Goal: Task Accomplishment & Management: Manage account settings

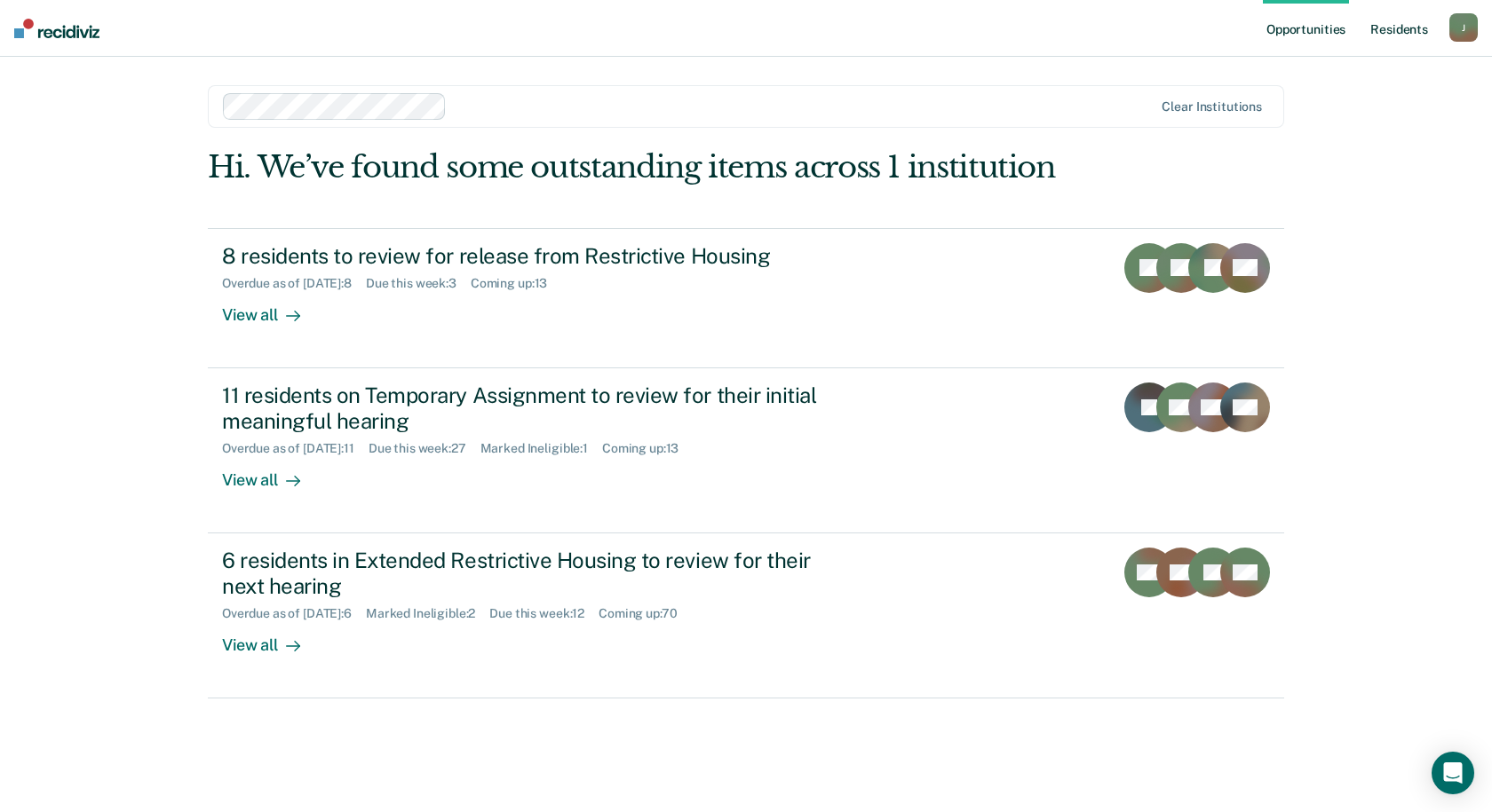
click at [1400, 26] on link "Resident s" at bounding box center [1398, 28] width 65 height 57
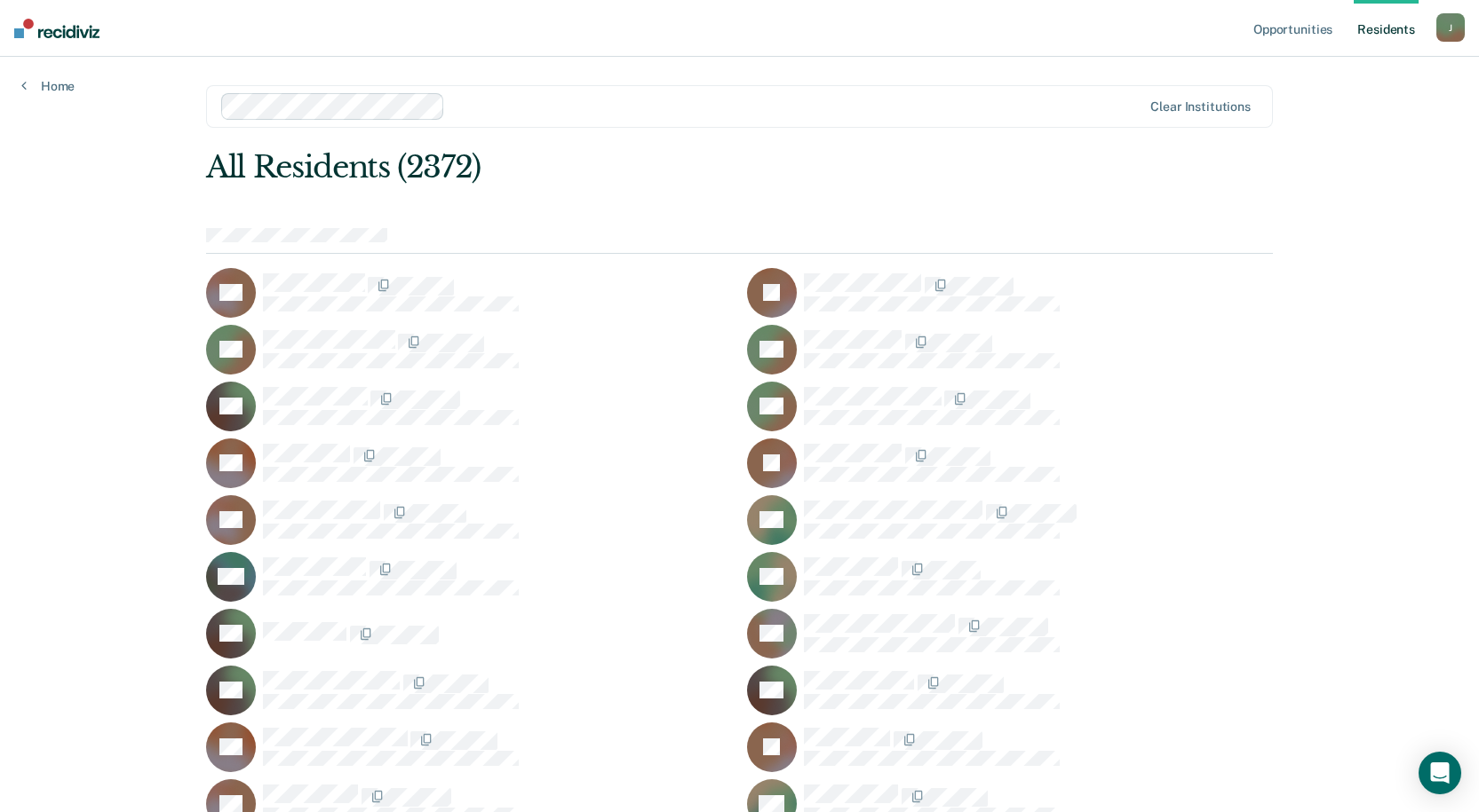
scroll to position [54140, 0]
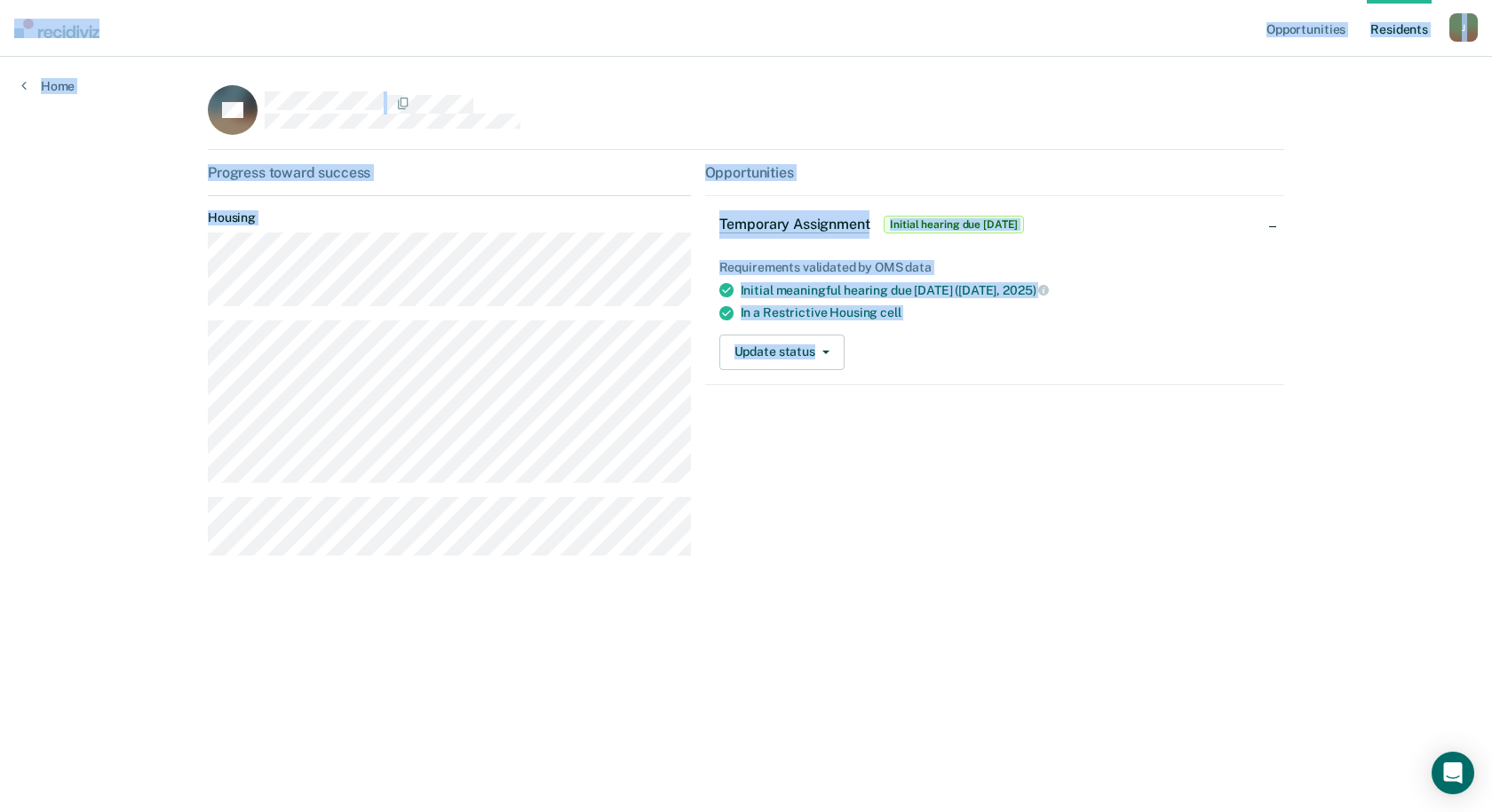
click at [758, 545] on div "Opportunities Temporary Assignment Initial hearing due 5 days ago Requirements …" at bounding box center [994, 366] width 579 height 406
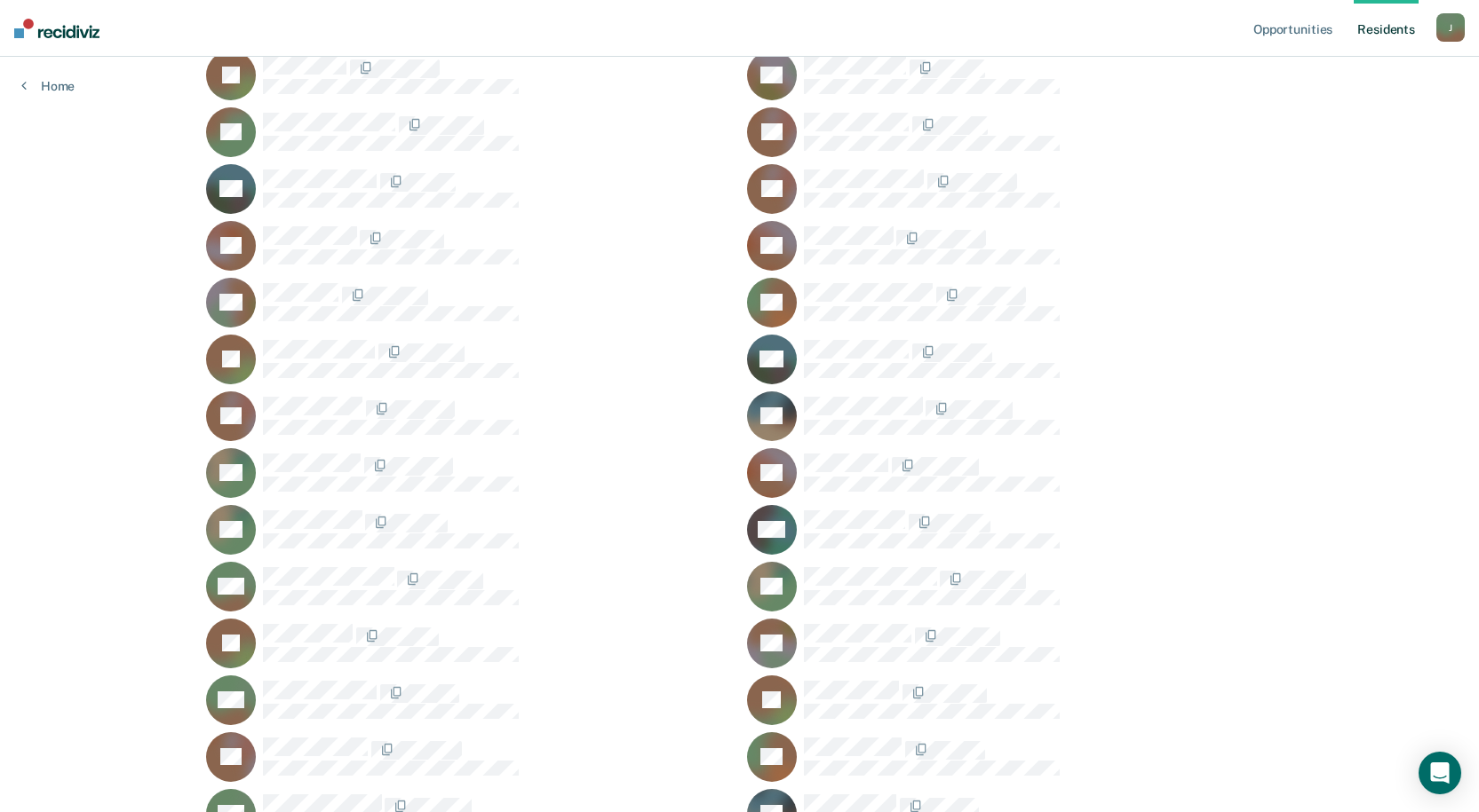
scroll to position [36525, 0]
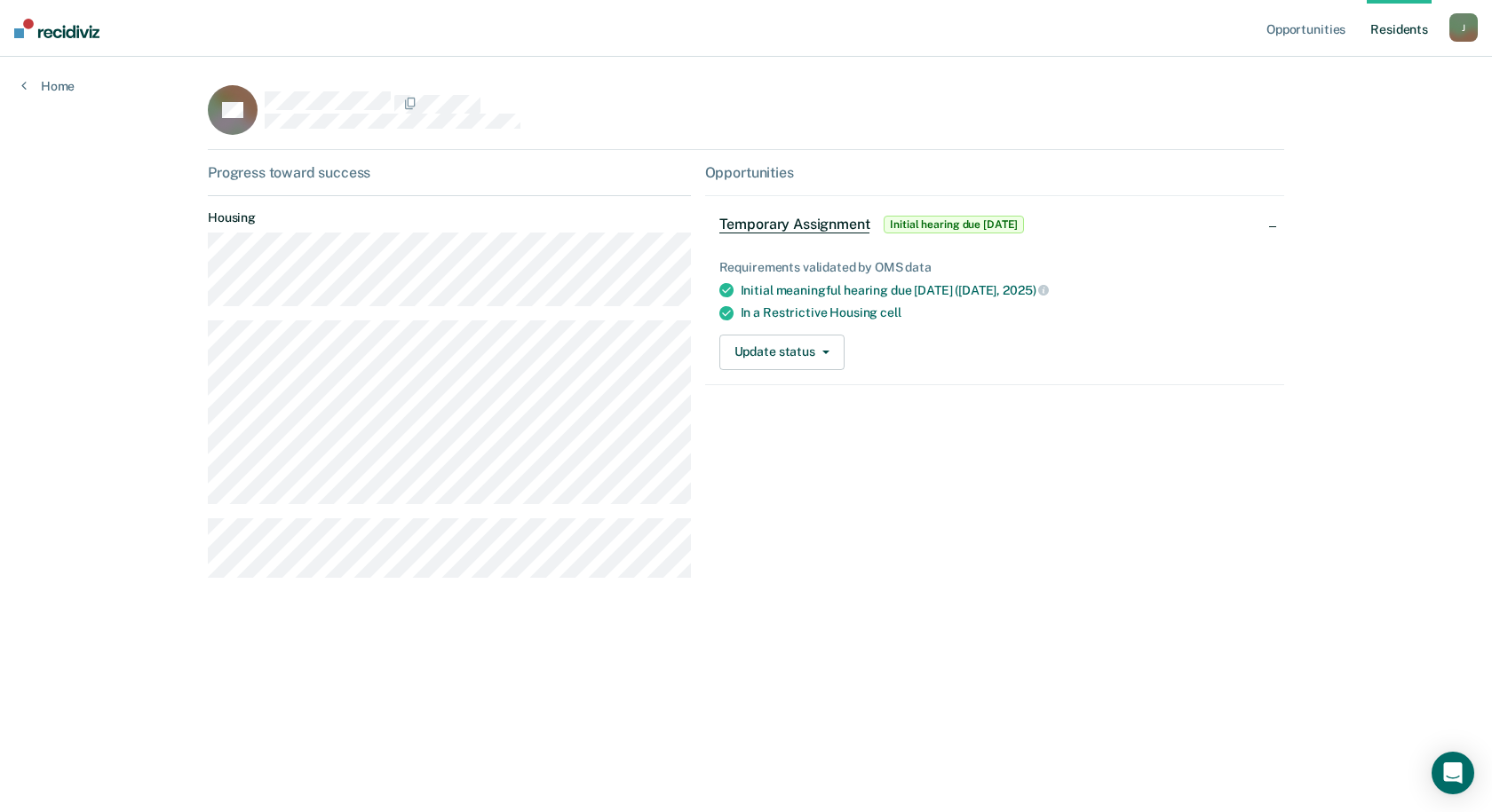
click at [583, 316] on div "Progress toward success Housing" at bounding box center [449, 378] width 483 height 428
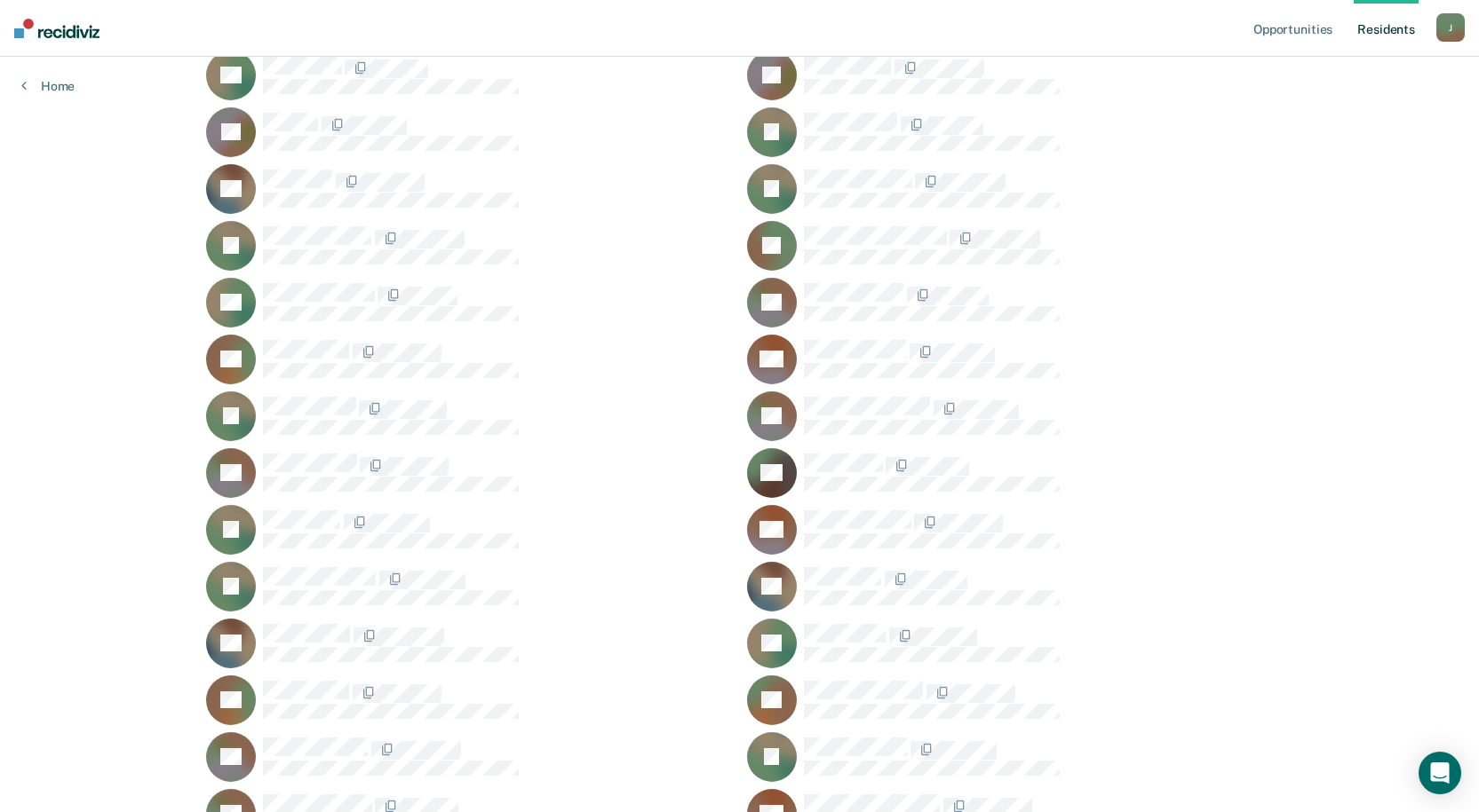
scroll to position [5672, 0]
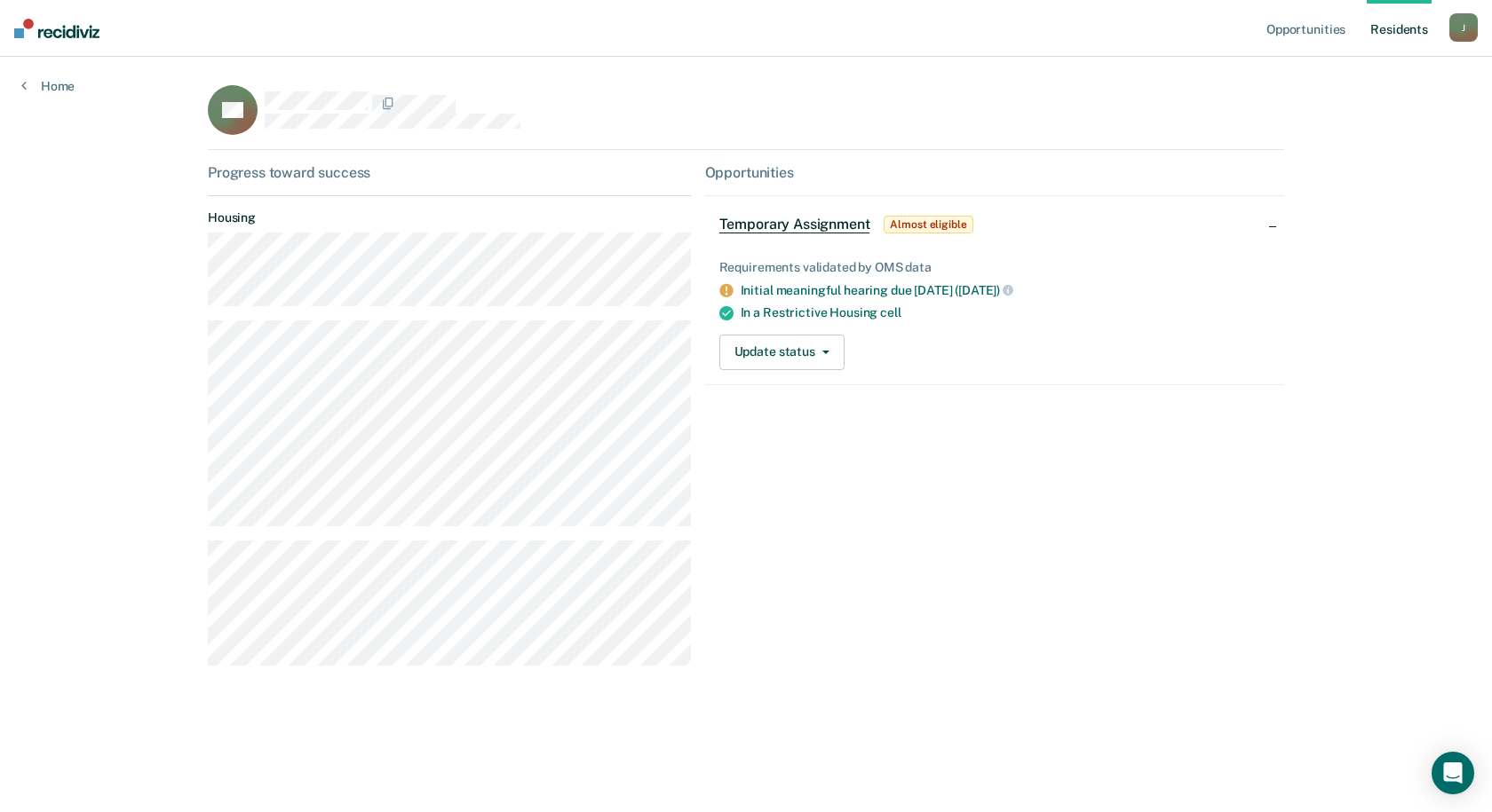
click at [94, 32] on img at bounding box center [57, 27] width 86 height 19
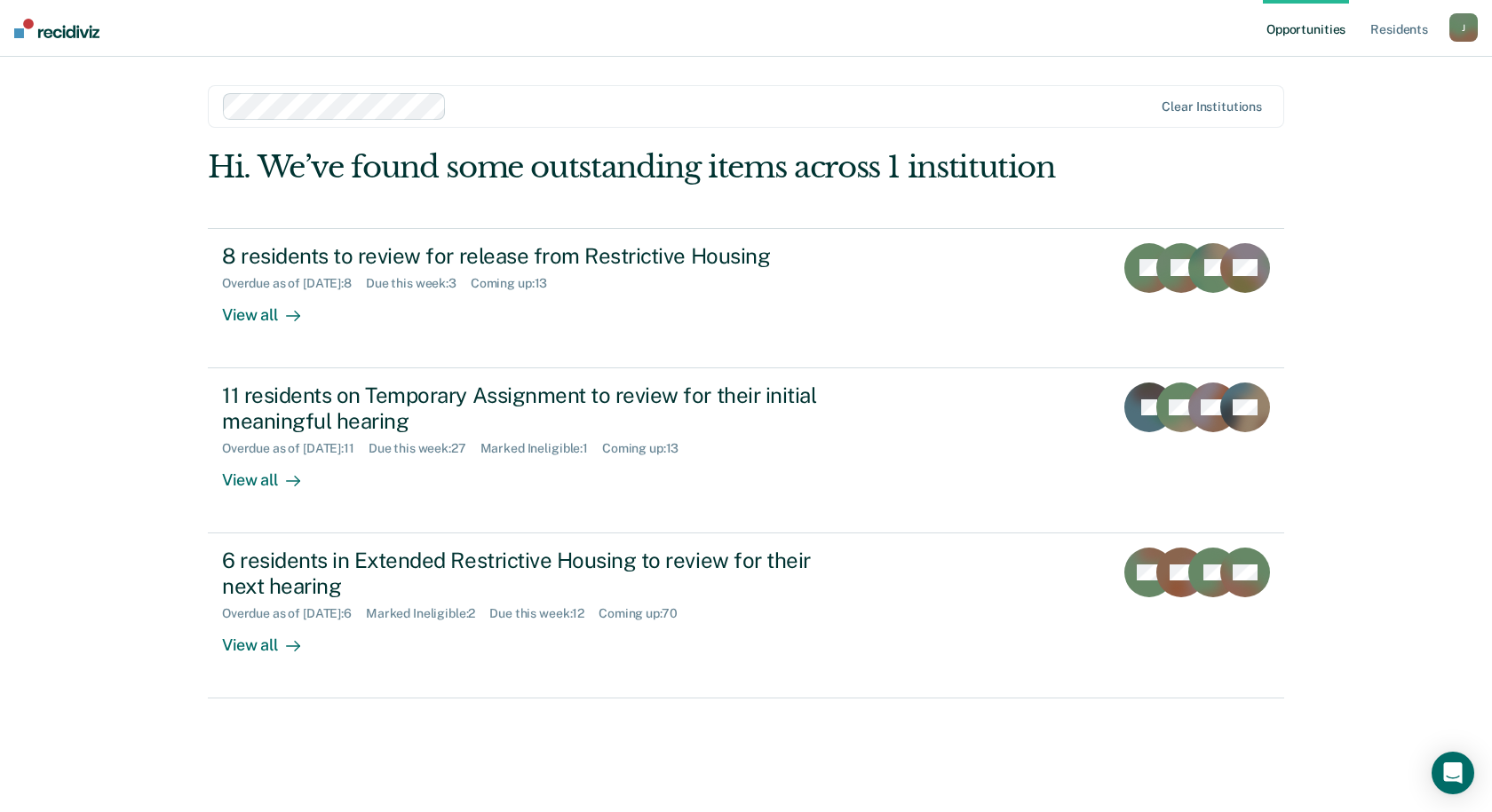
click at [1466, 23] on div "J" at bounding box center [1463, 27] width 28 height 28
click at [1359, 118] on link "Log Out" at bounding box center [1392, 117] width 143 height 15
